Goal: Information Seeking & Learning: Learn about a topic

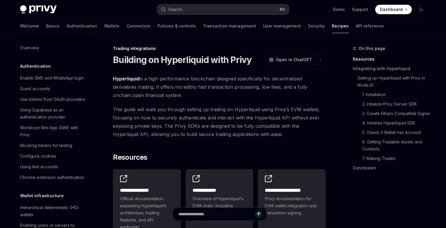
scroll to position [564, 0]
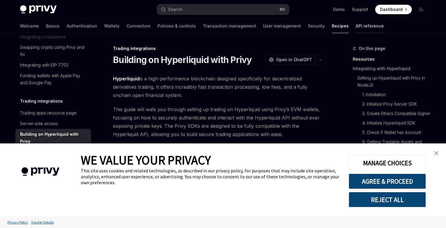
click at [356, 27] on link "API reference" at bounding box center [370, 26] width 28 height 14
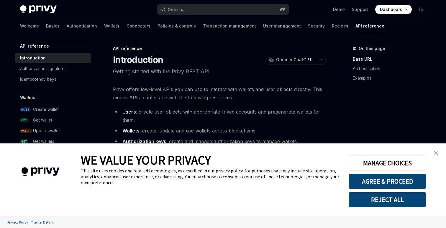
click at [437, 154] on img "close banner" at bounding box center [436, 153] width 4 height 4
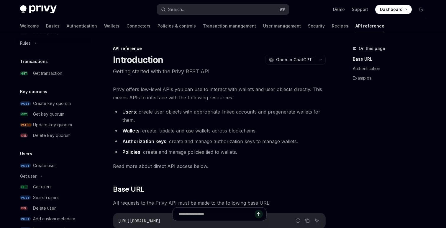
scroll to position [393, 0]
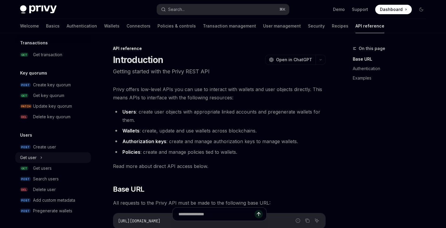
click at [40, 157] on button "Get user" at bounding box center [53, 157] width 76 height 11
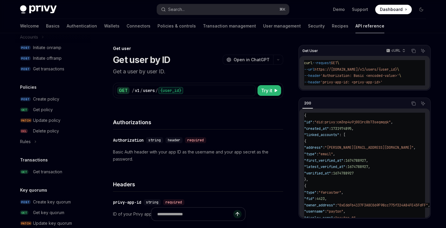
scroll to position [273, 0]
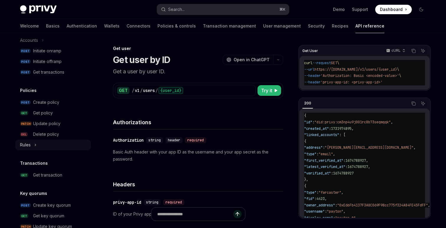
click at [36, 146] on icon at bounding box center [35, 144] width 2 height 7
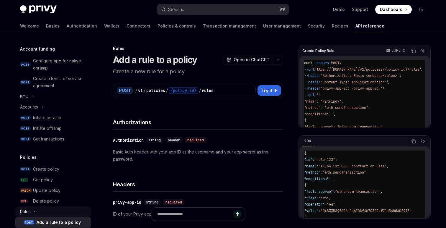
scroll to position [204, 0]
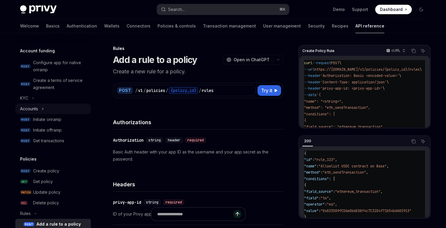
click at [47, 111] on button "Accounts" at bounding box center [53, 108] width 76 height 11
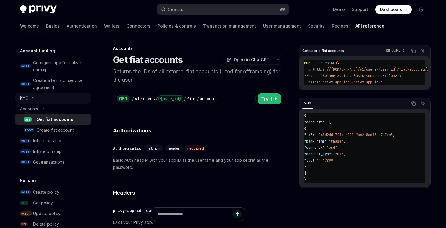
click at [44, 100] on button "KYC" at bounding box center [53, 98] width 76 height 11
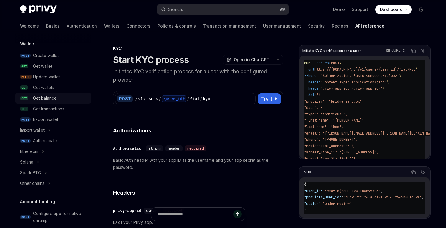
scroll to position [56, 0]
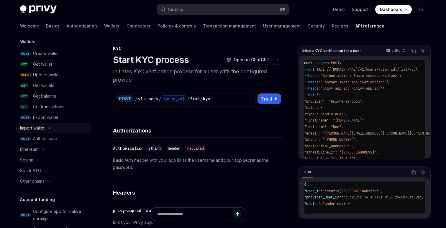
click at [49, 129] on icon at bounding box center [49, 127] width 2 height 7
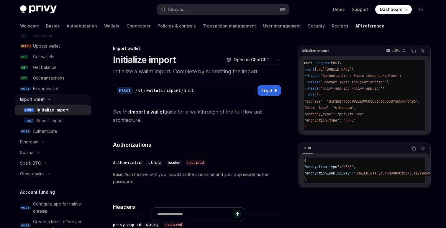
scroll to position [88, 0]
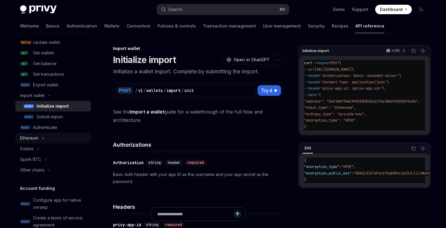
click at [50, 134] on button "Ethereum" at bounding box center [53, 138] width 76 height 11
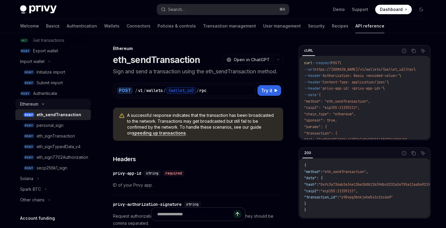
scroll to position [128, 0]
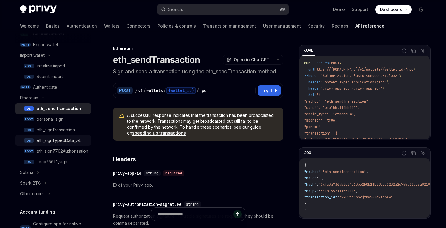
click at [50, 137] on div "eth_signTypedData_v4" at bounding box center [59, 140] width 44 height 7
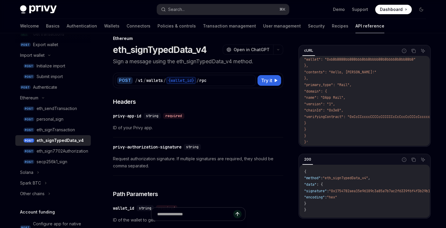
scroll to position [17, 0]
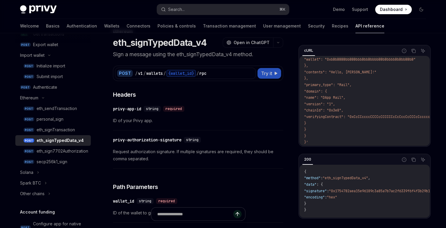
click at [265, 70] on span "Try it" at bounding box center [266, 73] width 11 height 7
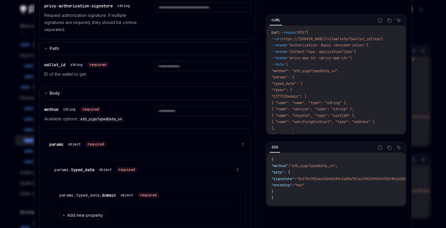
scroll to position [174, 0]
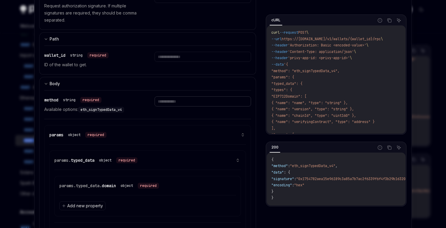
click at [196, 102] on input "text" at bounding box center [203, 101] width 96 height 10
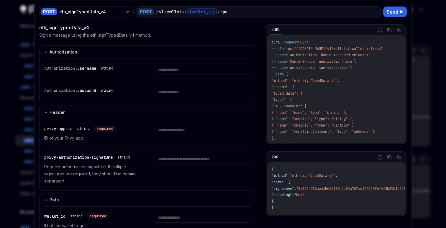
scroll to position [0, 0]
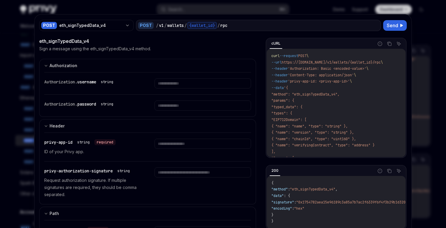
click at [418, 33] on div at bounding box center [223, 114] width 446 height 228
type textarea "*"
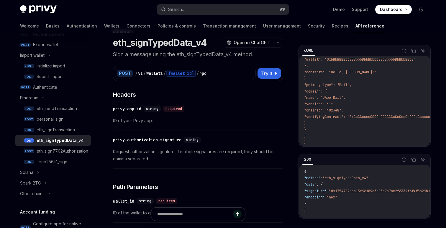
click at [177, 47] on h1 "eth_signTypedData_v4" at bounding box center [160, 42] width 94 height 11
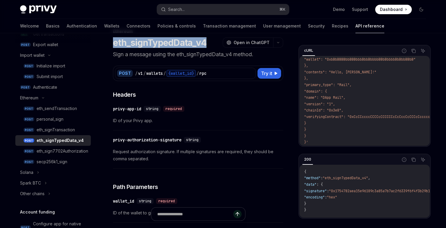
click at [177, 47] on h1 "eth_signTypedData_v4" at bounding box center [160, 42] width 94 height 11
copy h1 "eth_signTypedData_v4"
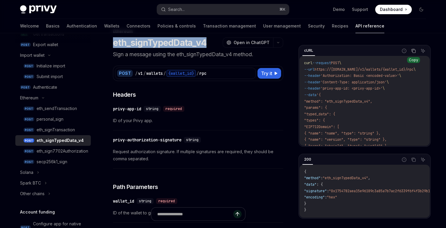
click at [412, 52] on icon "Copy the contents from the code block" at bounding box center [413, 50] width 5 height 5
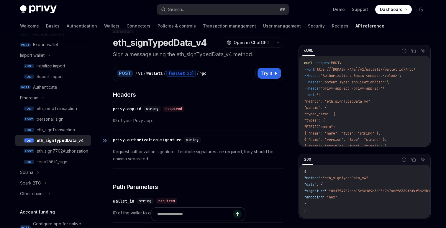
click at [155, 138] on div "privy-authorization-signature" at bounding box center [147, 140] width 68 height 6
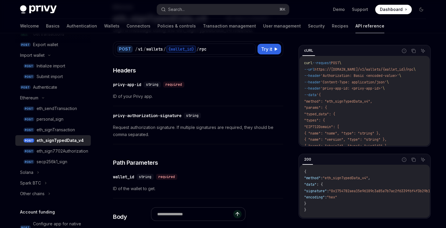
scroll to position [41, 0]
click at [127, 117] on div "privy-authorization-signature" at bounding box center [147, 116] width 68 height 6
copy div "privy-authorization-signature"
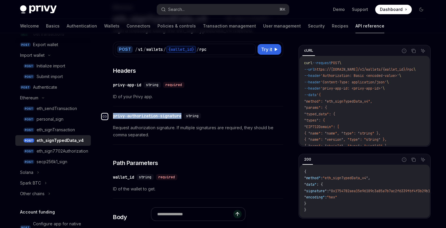
click at [105, 115] on icon "Navigate to header" at bounding box center [105, 117] width 4 height 4
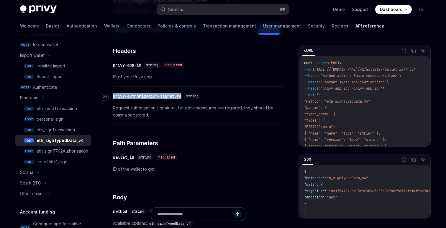
scroll to position [58, 0]
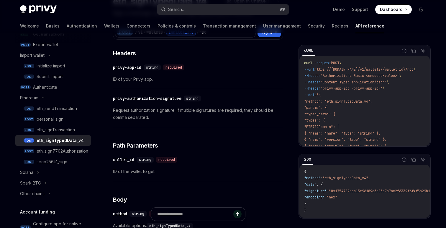
click at [141, 110] on span "Request authorization signature. If multiple signatures are required, they shou…" at bounding box center [198, 114] width 170 height 14
drag, startPoint x: 141, startPoint y: 110, endPoint x: 165, endPoint y: 110, distance: 23.9
click at [165, 110] on span "Request authorization signature. If multiple signatures are required, they shou…" at bounding box center [198, 114] width 170 height 14
copy span "authorization signature"
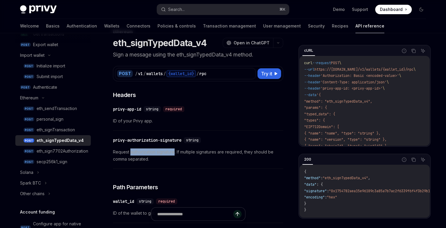
scroll to position [16, 0]
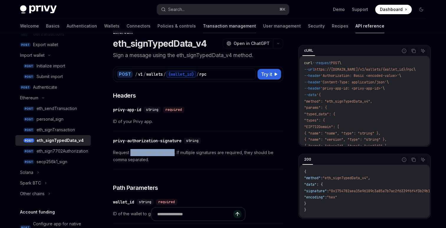
click at [203, 27] on link "Transaction management" at bounding box center [229, 26] width 53 height 14
type textarea "*"
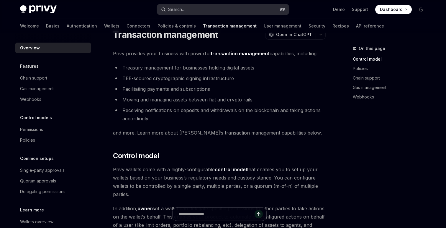
click at [192, 6] on button "Search... ⌘ K" at bounding box center [223, 9] width 132 height 11
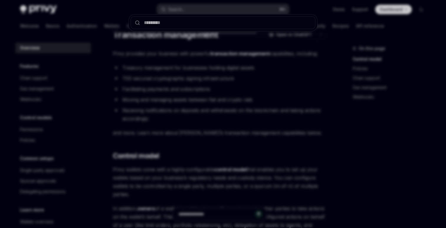
type input "**********"
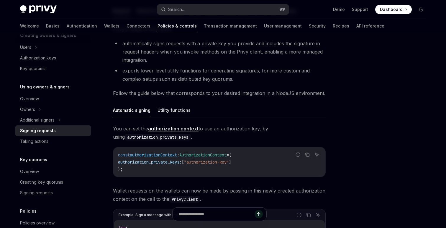
scroll to position [125, 0]
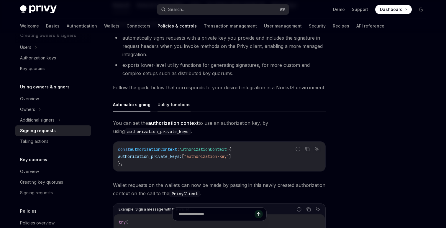
click at [170, 101] on button "Utility functions" at bounding box center [174, 104] width 33 height 14
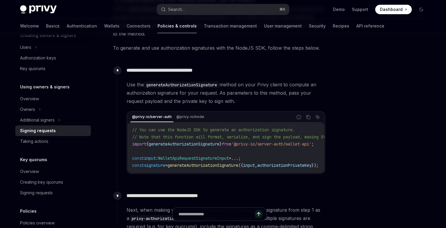
scroll to position [254, 0]
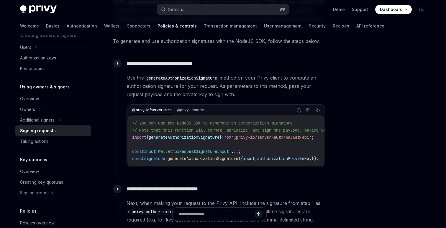
click at [183, 104] on div "@privy-io/server-auth @privy-io/node Report incorrect code Copy Ask AI // You c…" at bounding box center [226, 135] width 199 height 63
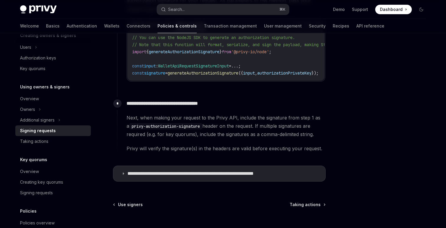
scroll to position [336, 0]
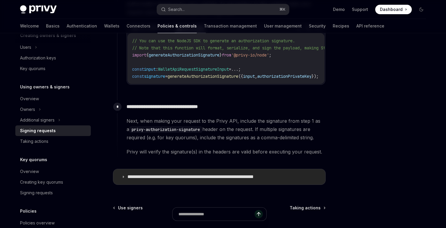
click at [187, 177] on p "**********" at bounding box center [209, 177] width 164 height 6
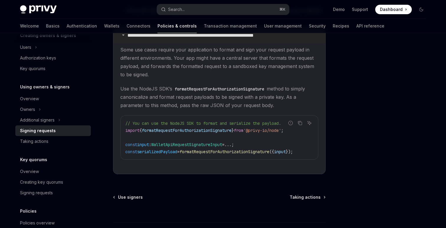
scroll to position [478, 0]
click at [63, 118] on button "Additional signers" at bounding box center [53, 120] width 76 height 11
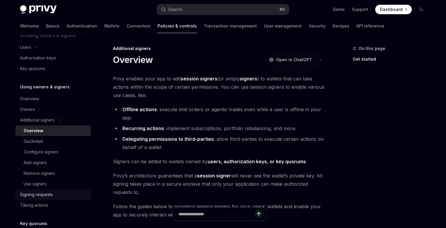
click at [56, 195] on div "Signing requests" at bounding box center [53, 194] width 67 height 7
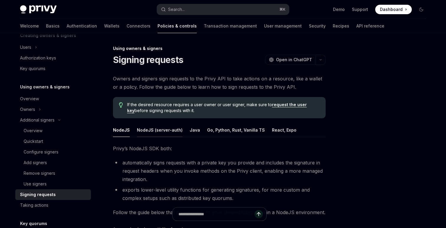
click at [161, 131] on button "NodeJS (server-auth)" at bounding box center [160, 130] width 46 height 14
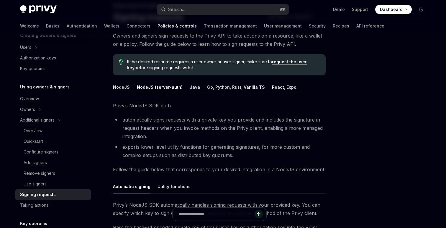
scroll to position [42, 0]
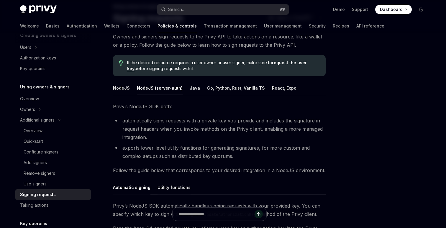
click at [180, 187] on button "Utility functions" at bounding box center [174, 187] width 33 height 14
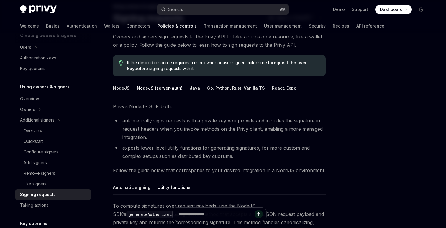
click at [195, 91] on button "Java" at bounding box center [195, 88] width 10 height 14
type textarea "*"
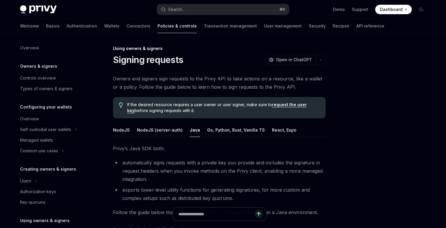
click at [212, 2] on div "Privy Docs home page Search... ⌘ K Demo Support Dashboard Dashboard Search..." at bounding box center [223, 9] width 406 height 19
click at [212, 9] on button "Search... ⌘ K" at bounding box center [223, 9] width 132 height 11
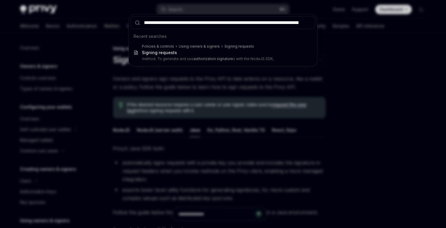
scroll to position [0, 108]
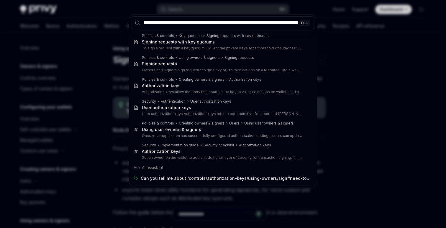
type input "**********"
click at [366, 62] on div "**********" at bounding box center [223, 114] width 446 height 228
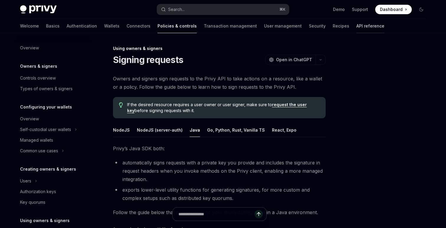
click at [357, 26] on link "API reference" at bounding box center [371, 26] width 28 height 14
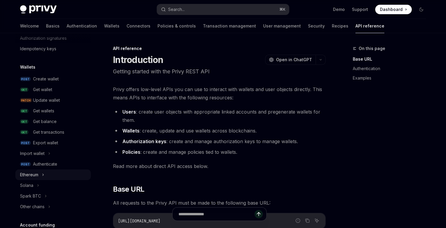
click at [37, 174] on div "Ethereum" at bounding box center [29, 174] width 18 height 7
type textarea "*"
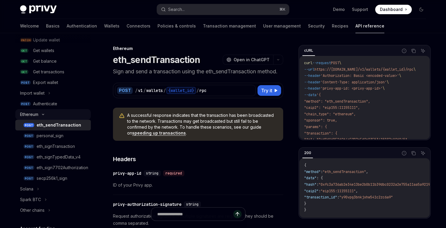
scroll to position [95, 0]
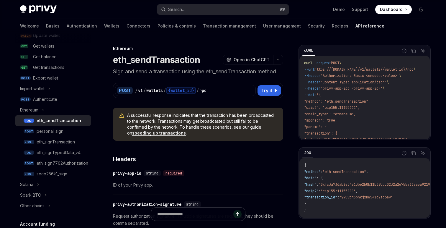
click at [382, 76] on span "'Authorization: Basic <encoded-value>'" at bounding box center [360, 75] width 79 height 5
drag, startPoint x: 382, startPoint y: 76, endPoint x: 397, endPoint y: 76, distance: 14.8
click at [397, 76] on span "'Authorization: Basic <encoded-value>'" at bounding box center [360, 75] width 79 height 5
click at [341, 75] on span "'Authorization: Basic <encoded-value>'" at bounding box center [360, 75] width 79 height 5
drag, startPoint x: 341, startPoint y: 75, endPoint x: 362, endPoint y: 75, distance: 20.7
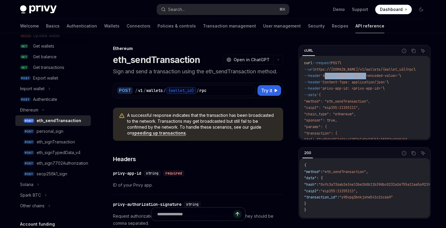
click at [362, 75] on span "'Authorization: Basic <encoded-value>'" at bounding box center [360, 75] width 79 height 5
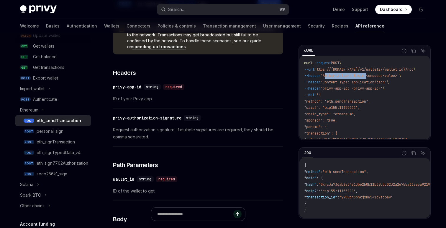
scroll to position [86, 0]
click at [120, 116] on div "privy-authorization-signature" at bounding box center [147, 118] width 68 height 6
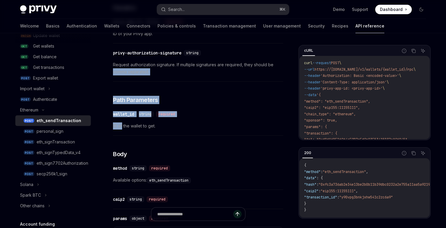
scroll to position [149, 0]
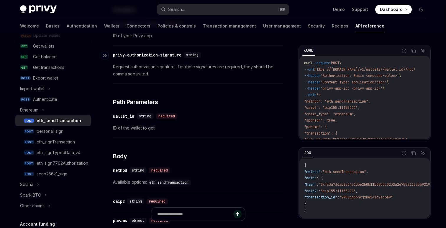
click at [118, 55] on div "privy-authorization-signature" at bounding box center [147, 55] width 68 height 6
drag, startPoint x: 118, startPoint y: 55, endPoint x: 174, endPoint y: 55, distance: 55.8
click at [174, 55] on div "privy-authorization-signature" at bounding box center [147, 55] width 68 height 6
copy div "privy-authorization-signature"
click at [197, 11] on button "Search... ⌘ K" at bounding box center [223, 9] width 132 height 11
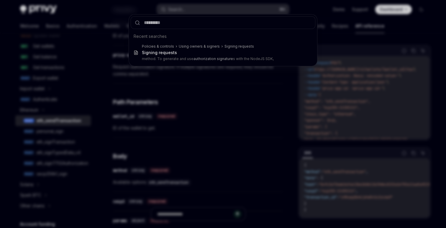
type input "**********"
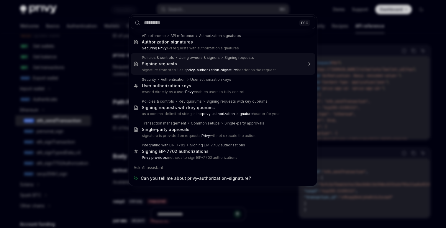
type textarea "*"
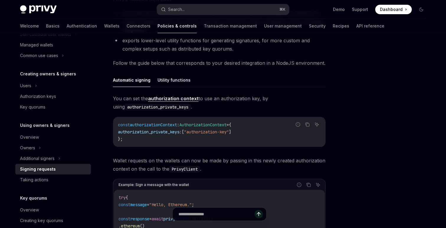
scroll to position [33, 0]
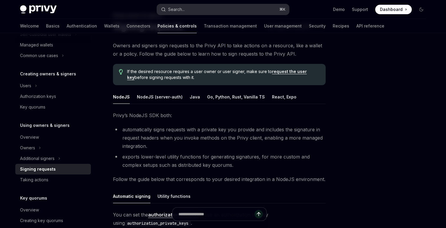
click at [204, 9] on button "Search... ⌘ K" at bounding box center [223, 9] width 132 height 11
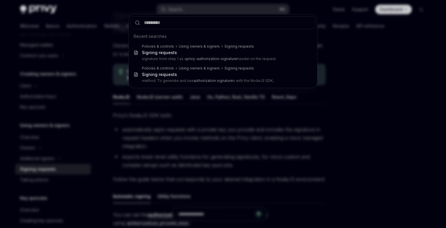
type input "**********"
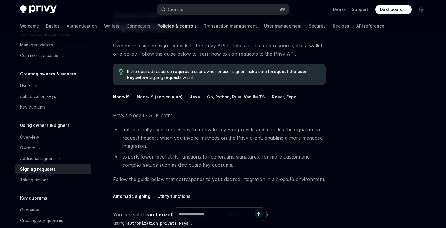
type textarea "*"
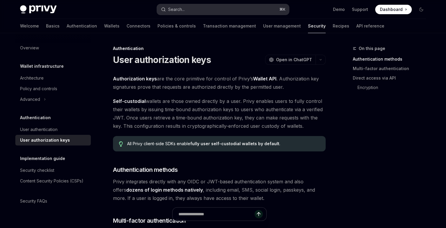
click at [198, 8] on button "Search... ⌘ K" at bounding box center [223, 9] width 132 height 11
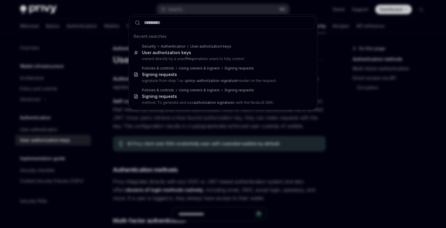
type input "**********"
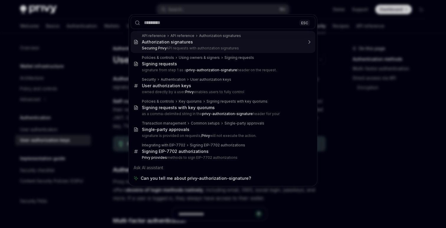
scroll to position [33, 0]
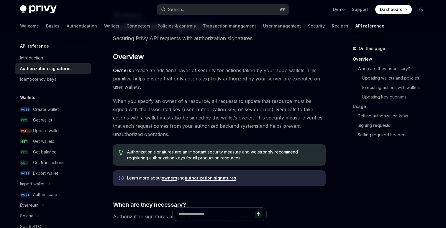
click at [34, 27] on div "Welcome Basics Authentication Wallets Connectors Policies & controls Transactio…" at bounding box center [202, 26] width 364 height 14
click at [46, 27] on link "Basics" at bounding box center [53, 26] width 14 height 14
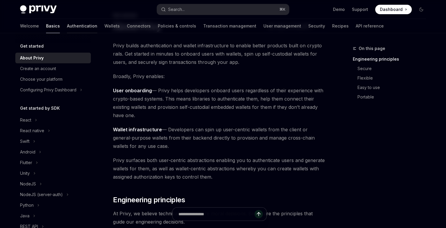
click at [67, 26] on link "Authentication" at bounding box center [82, 26] width 30 height 14
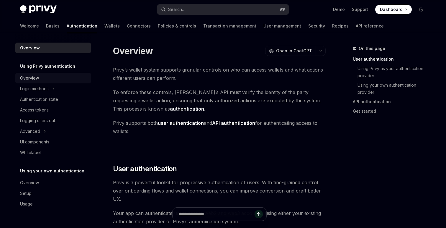
click at [55, 80] on div "Overview" at bounding box center [53, 77] width 67 height 7
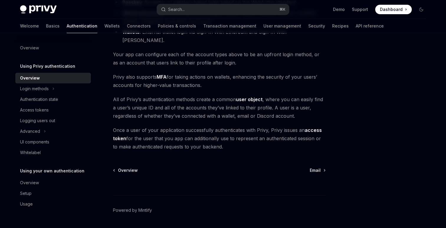
scroll to position [122, 0]
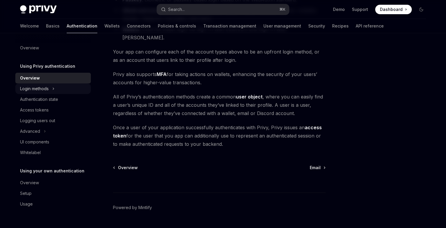
click at [40, 89] on div "Login methods" at bounding box center [34, 88] width 29 height 7
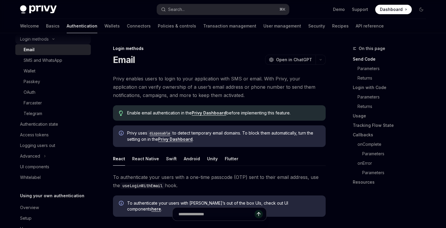
scroll to position [68, 0]
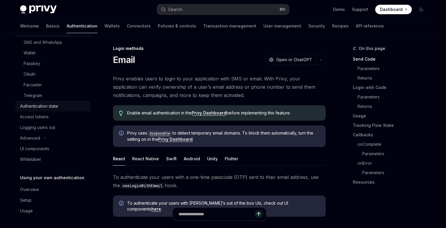
click at [40, 107] on div "Authentication state" at bounding box center [39, 105] width 38 height 7
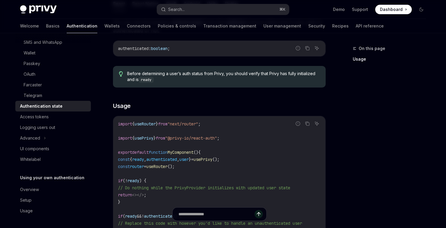
scroll to position [109, 0]
click at [53, 118] on div "Access tokens" at bounding box center [53, 116] width 67 height 7
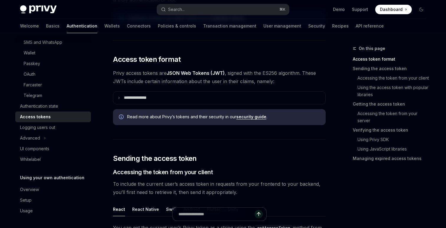
scroll to position [121, 0]
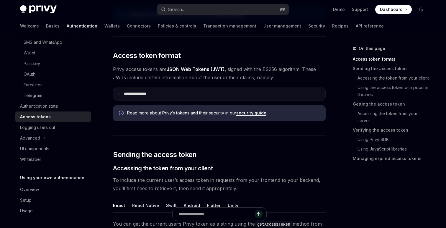
click at [182, 91] on summary "**********" at bounding box center [219, 94] width 212 height 12
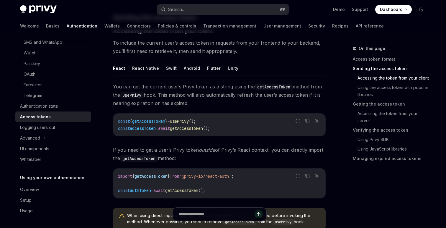
scroll to position [458, 0]
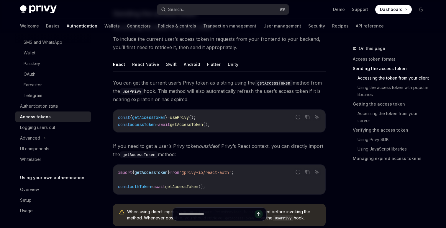
click at [169, 62] on button "Swift" at bounding box center [171, 64] width 11 height 14
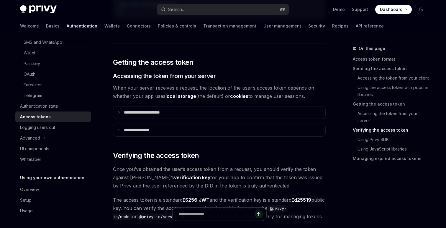
scroll to position [909, 0]
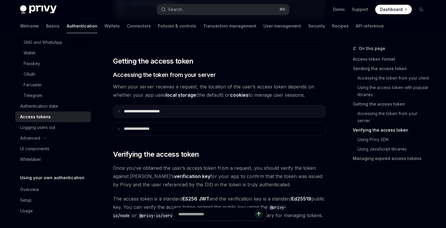
click at [164, 111] on p "**********" at bounding box center [148, 111] width 49 height 5
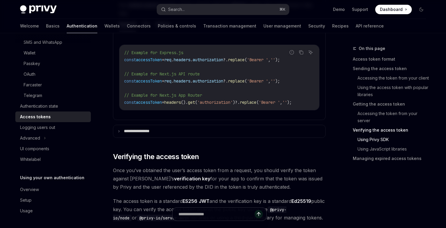
scroll to position [1035, 0]
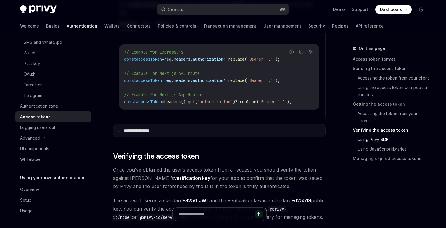
click at [161, 130] on p "**********" at bounding box center [142, 130] width 37 height 5
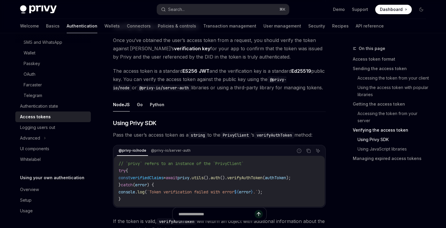
scroll to position [1302, 0]
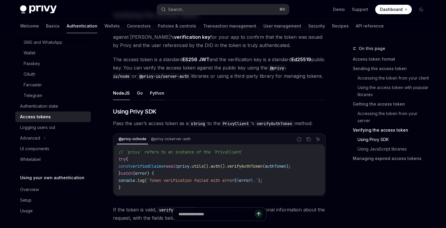
click at [154, 91] on button "Python" at bounding box center [157, 93] width 14 height 14
type textarea "*"
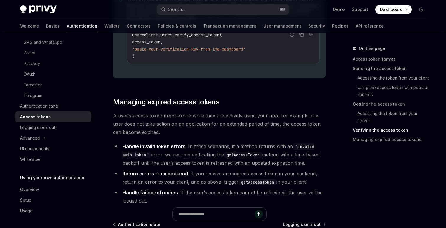
scroll to position [1728, 0]
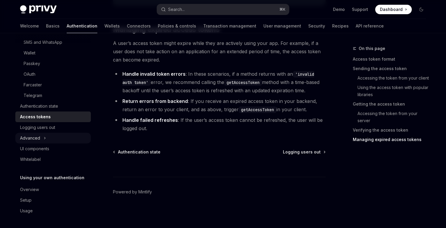
click at [53, 135] on button "Advanced" at bounding box center [53, 138] width 76 height 11
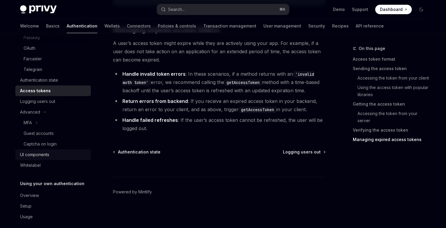
scroll to position [99, 0]
